Goal: Answer question/provide support: Share knowledge or assist other users

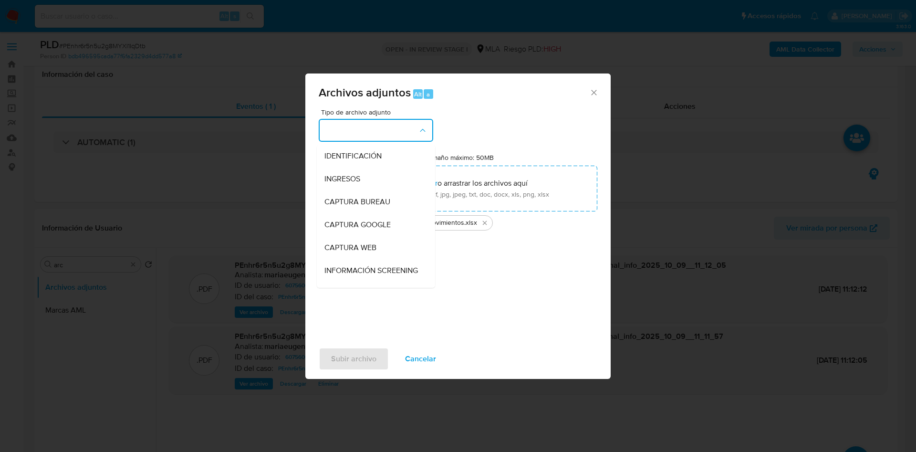
select select "10"
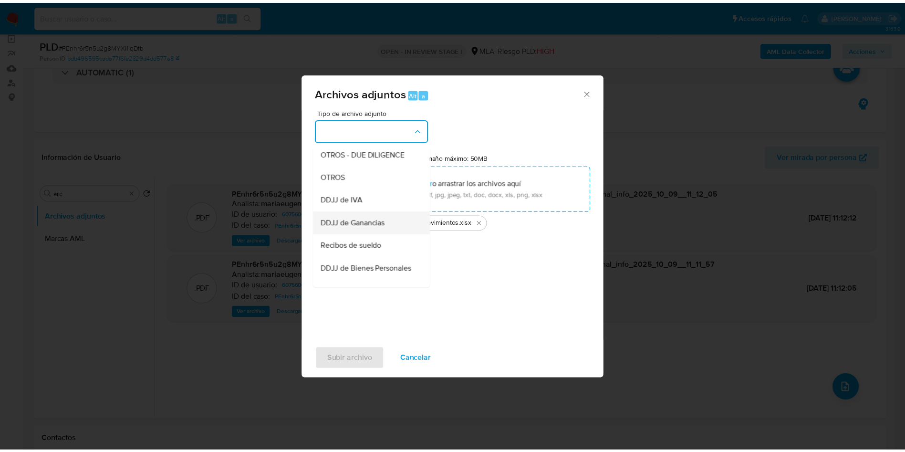
scroll to position [143, 0]
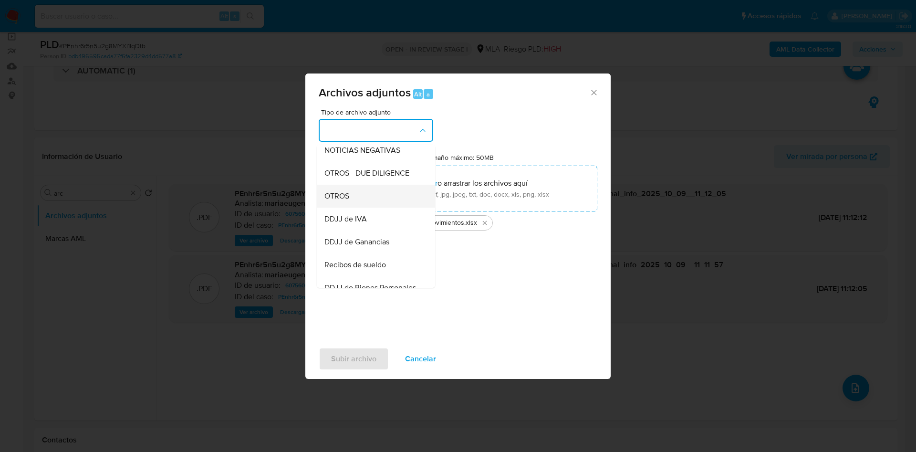
click at [334, 201] on span "OTROS" at bounding box center [336, 196] width 25 height 10
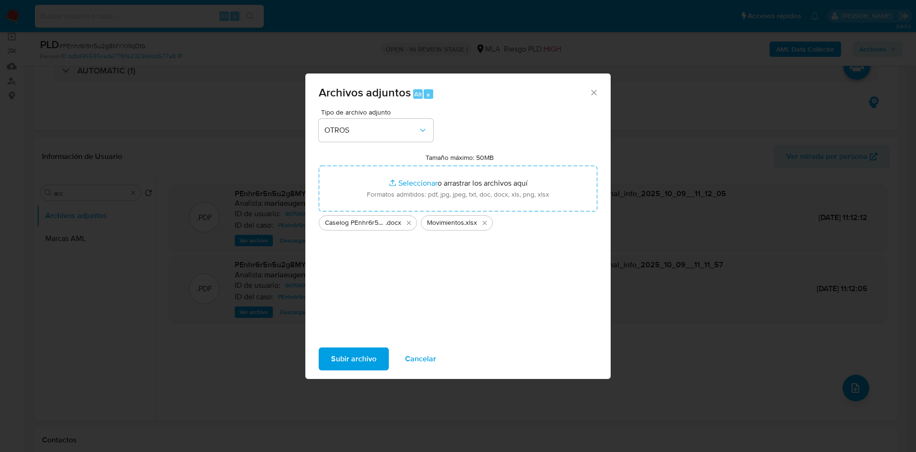
click at [335, 349] on span "Subir archivo" at bounding box center [353, 358] width 45 height 21
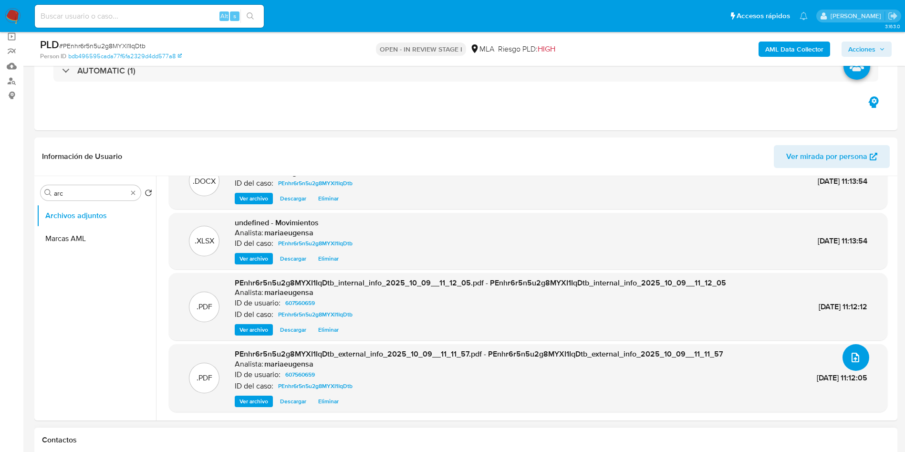
scroll to position [358, 0]
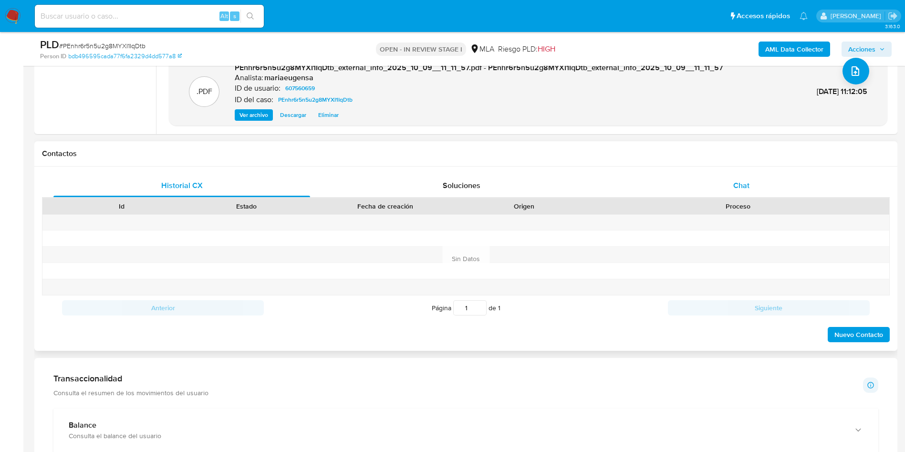
click at [728, 192] on div "Chat" at bounding box center [741, 185] width 257 height 23
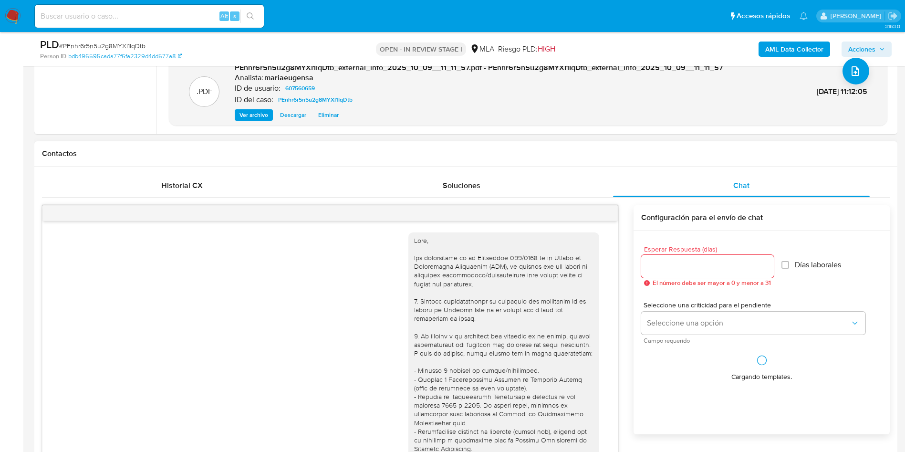
scroll to position [490, 0]
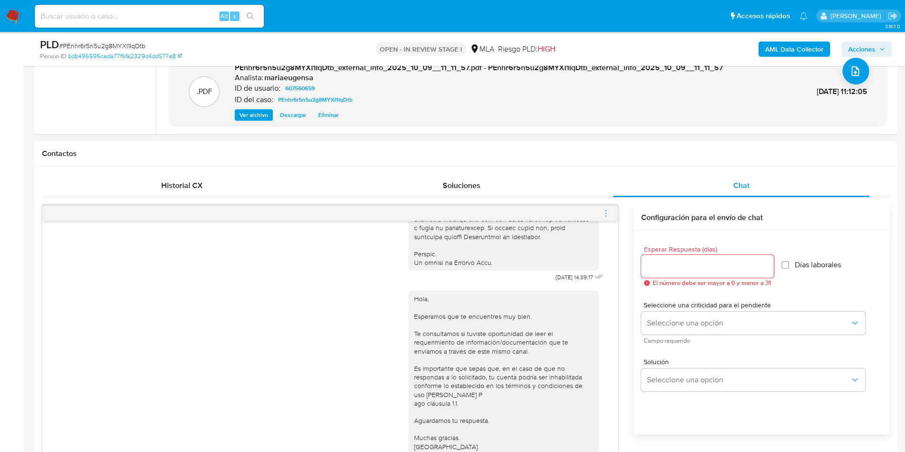
click at [609, 218] on span "menu-action" at bounding box center [606, 213] width 9 height 23
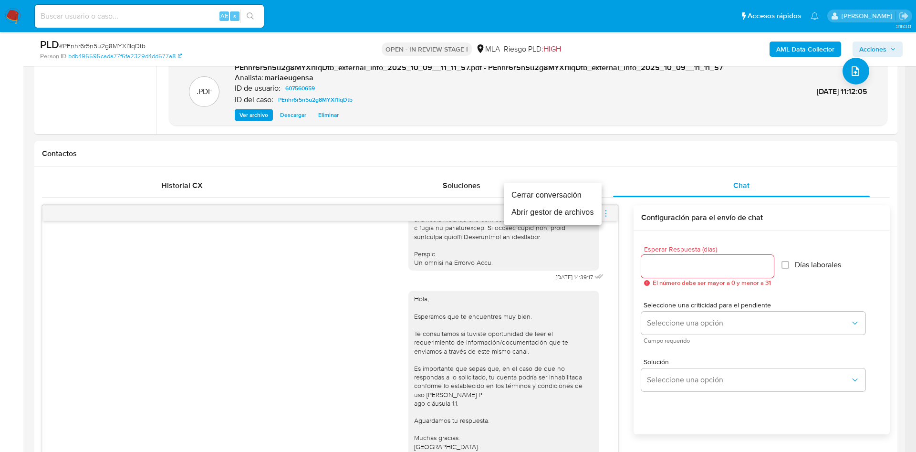
click at [586, 197] on li "Cerrar conversación" at bounding box center [553, 195] width 98 height 17
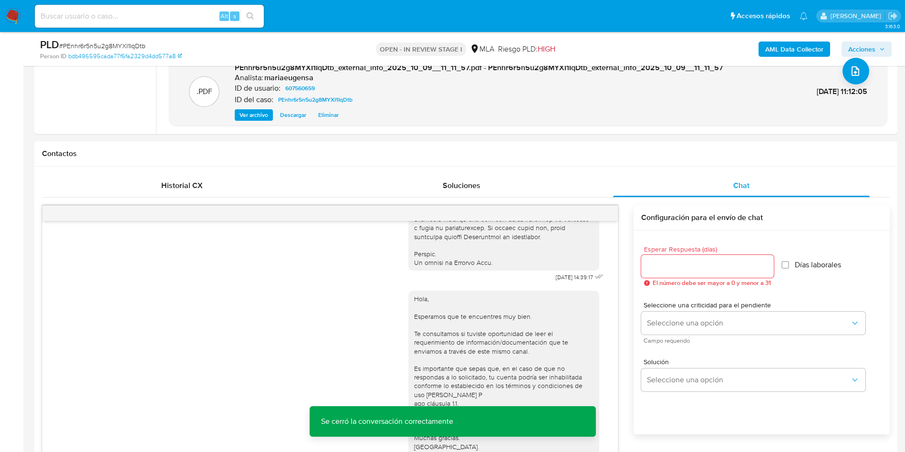
click at [863, 52] on span "Acciones" at bounding box center [861, 49] width 27 height 15
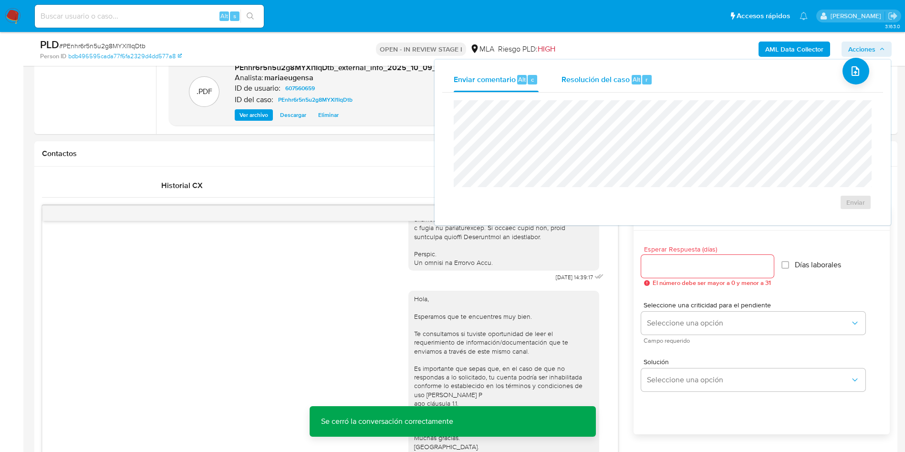
click at [644, 74] on div "Resolución del caso Alt r" at bounding box center [607, 79] width 91 height 25
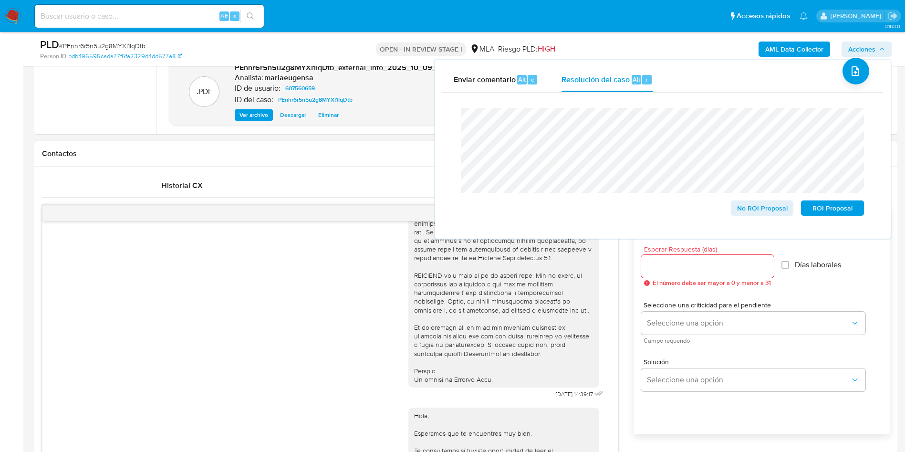
scroll to position [346, 0]
click at [765, 210] on span "No ROI Proposal" at bounding box center [763, 207] width 50 height 13
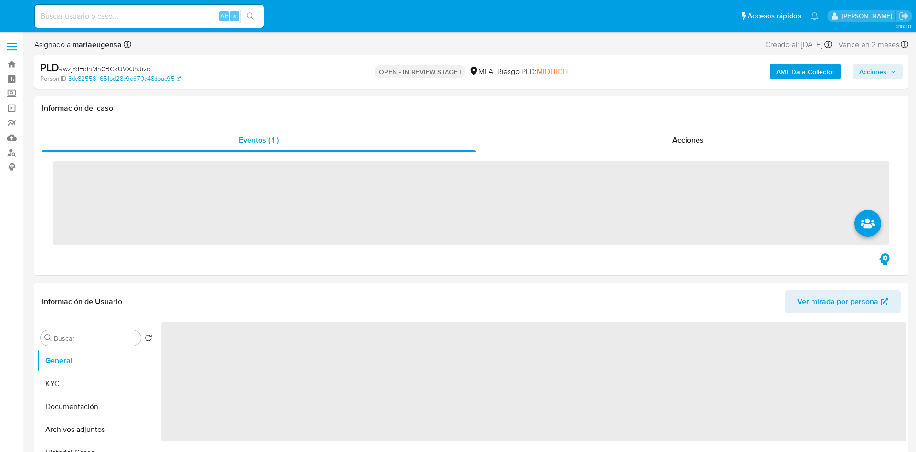
select select "10"
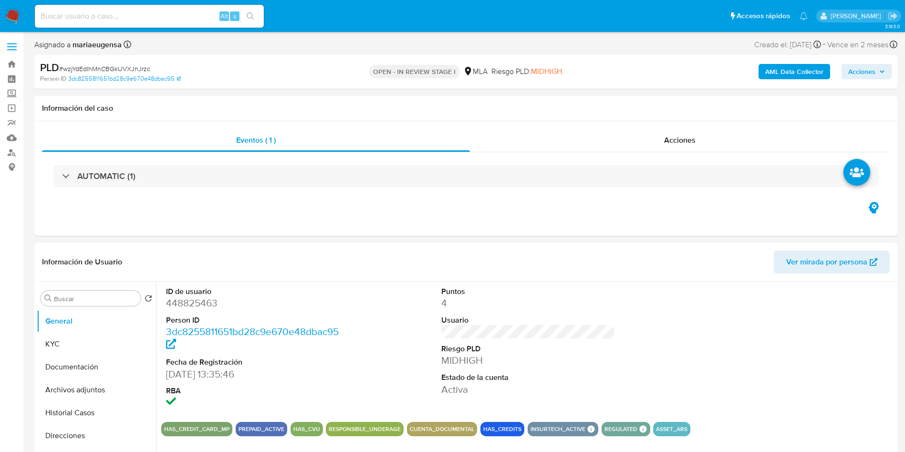
click at [122, 68] on span "# wzjYdEdIhMnCBGkUVXJnJrzc" at bounding box center [104, 69] width 91 height 10
copy span "wzjYdEdIhMnCBGkUVXJnJrzc"
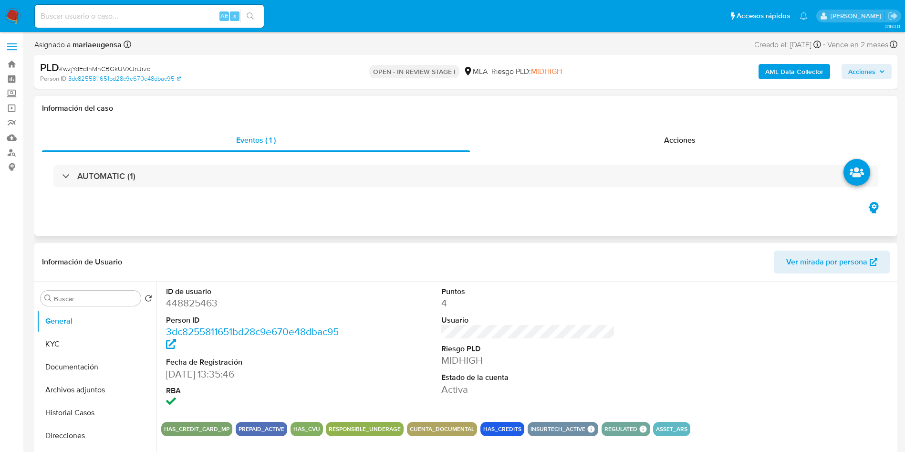
click at [197, 201] on div "Eventos ( 1 ) Acciones AUTOMATIC (1)" at bounding box center [465, 178] width 863 height 115
click at [137, 62] on div "PLD # wzjYdEdIhMnCBGkUVXJnJrzc" at bounding box center [180, 68] width 281 height 14
click at [133, 68] on span "# wzjYdEdIhMnCBGkUVXJnJrzc" at bounding box center [104, 69] width 91 height 10
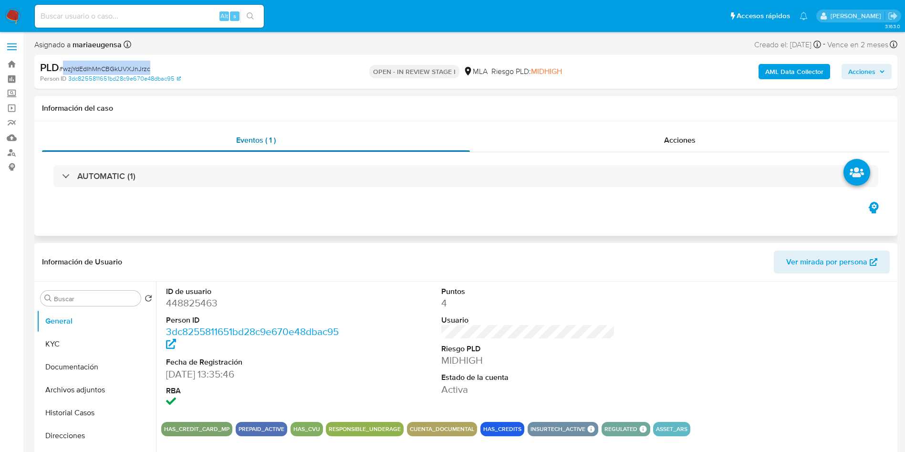
copy span "wzjYdEdIhMnCBGkUVXJnJrzc"
click at [364, 196] on div "AUTOMATIC (1)" at bounding box center [466, 176] width 848 height 48
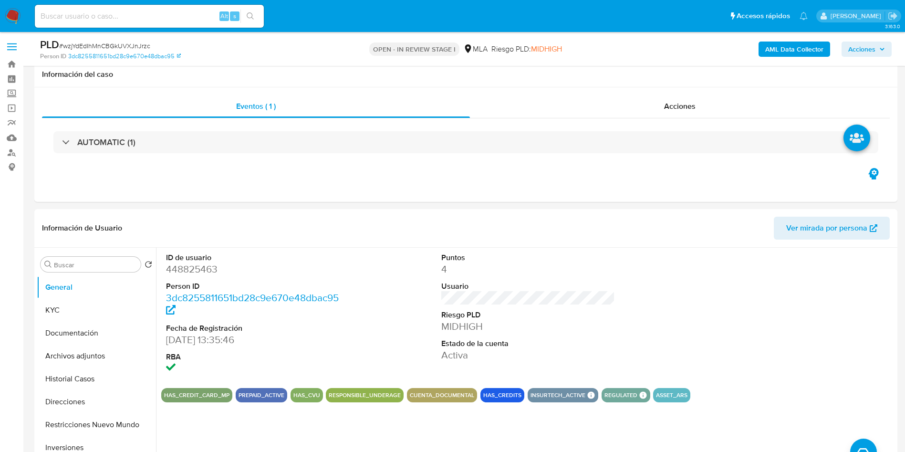
scroll to position [215, 0]
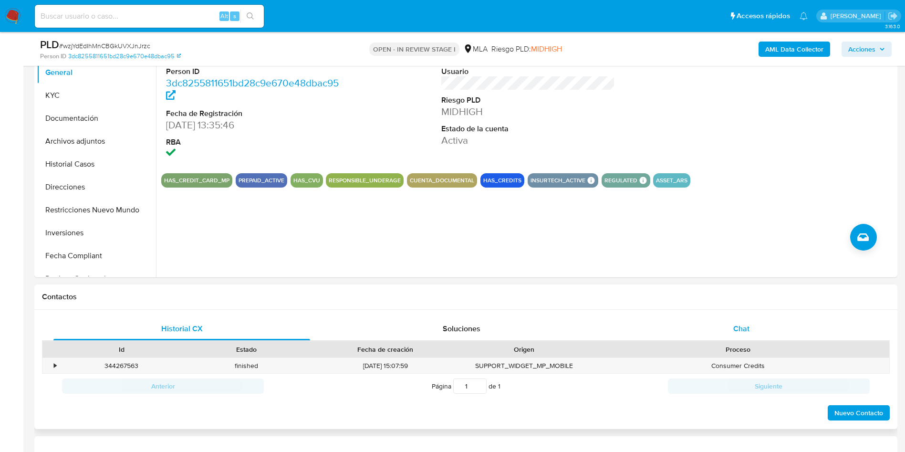
click at [788, 337] on div "Chat" at bounding box center [741, 328] width 257 height 23
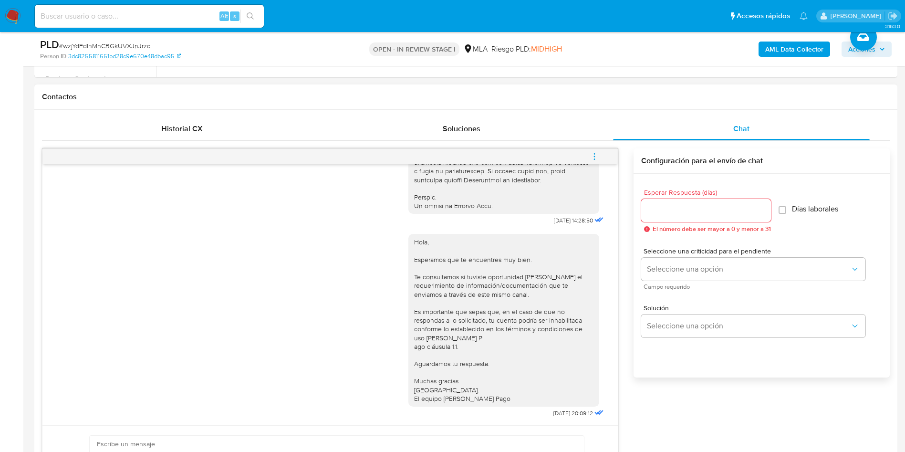
scroll to position [429, 0]
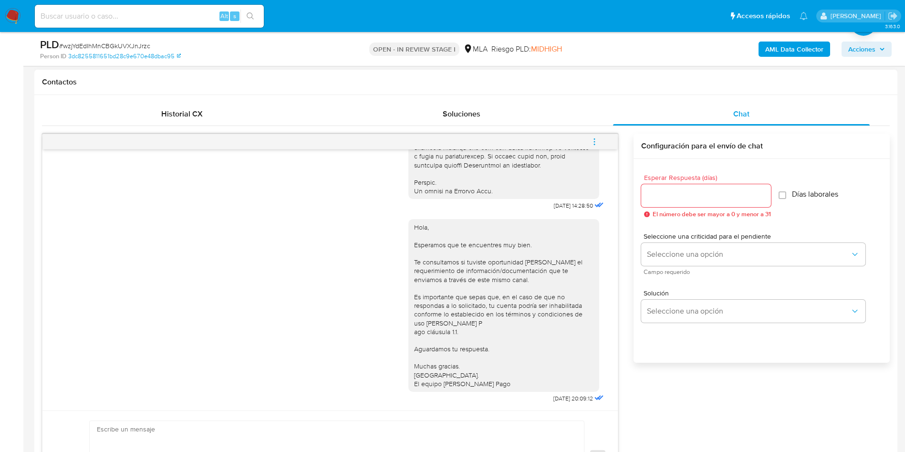
click at [331, 291] on div "Hola, Esperamos que te encuentres muy bien. Te consultamos si tuviste oportunid…" at bounding box center [330, 308] width 552 height 193
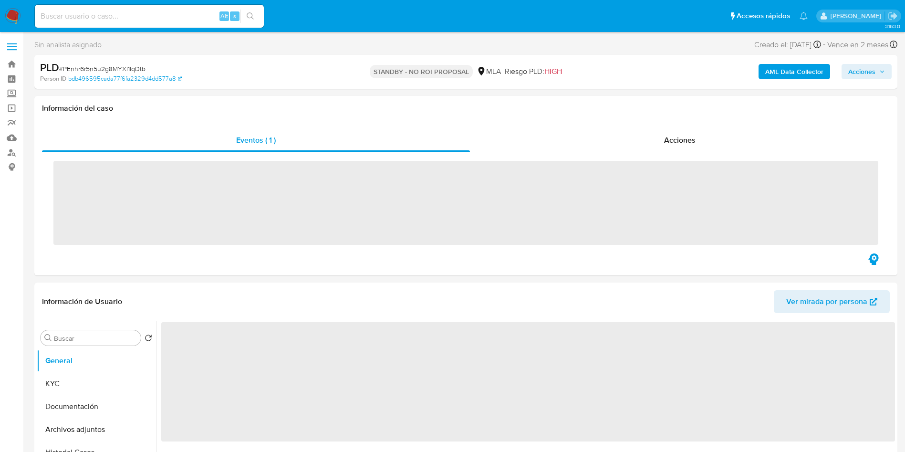
select select "10"
